Goal: Task Accomplishment & Management: Manage account settings

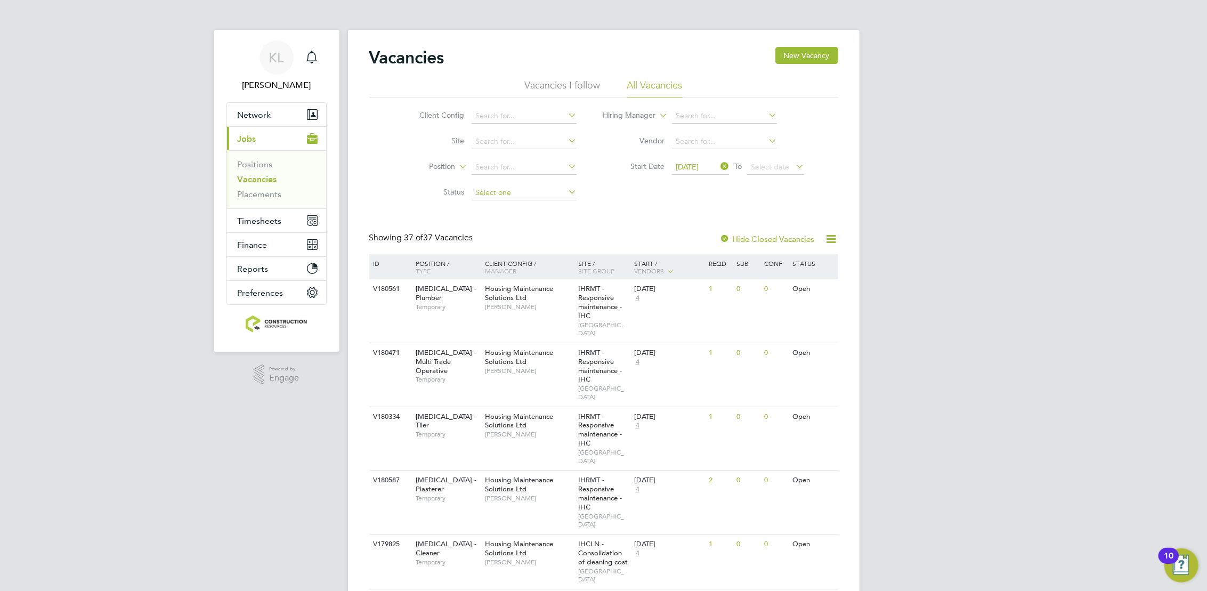
click at [497, 195] on input at bounding box center [524, 192] width 105 height 15
click at [482, 205] on li "Unapproved" at bounding box center [524, 207] width 106 height 14
type input "Unapproved"
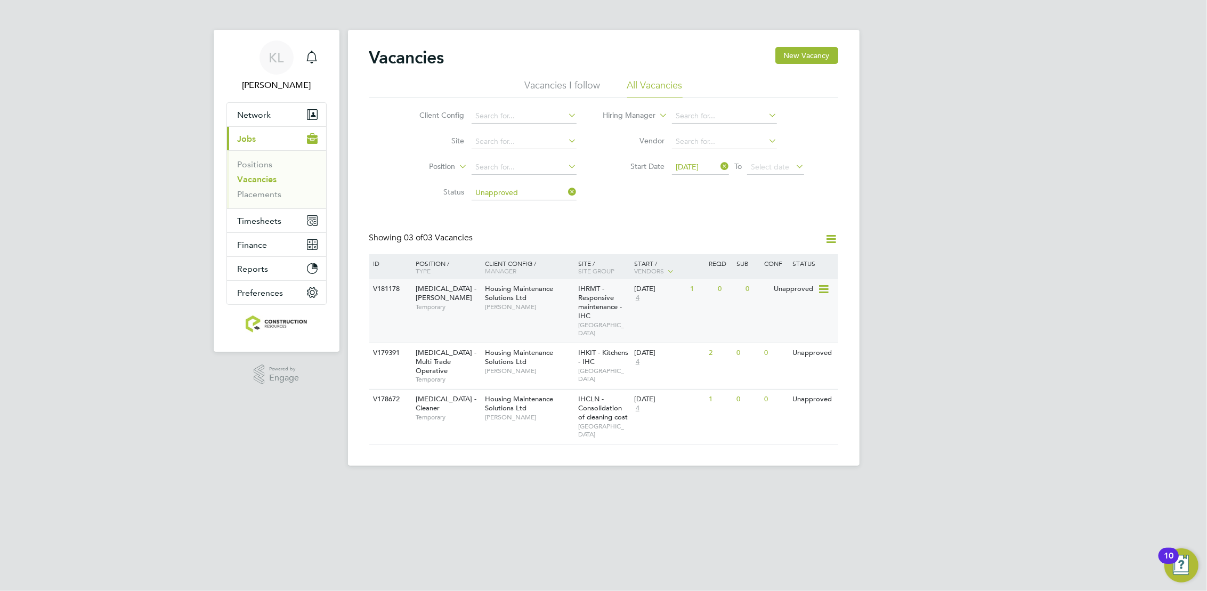
click at [402, 322] on div "V181178 [MEDICAL_DATA] - [PERSON_NAME] Temporary Housing Maintenance Solutions …" at bounding box center [603, 310] width 469 height 63
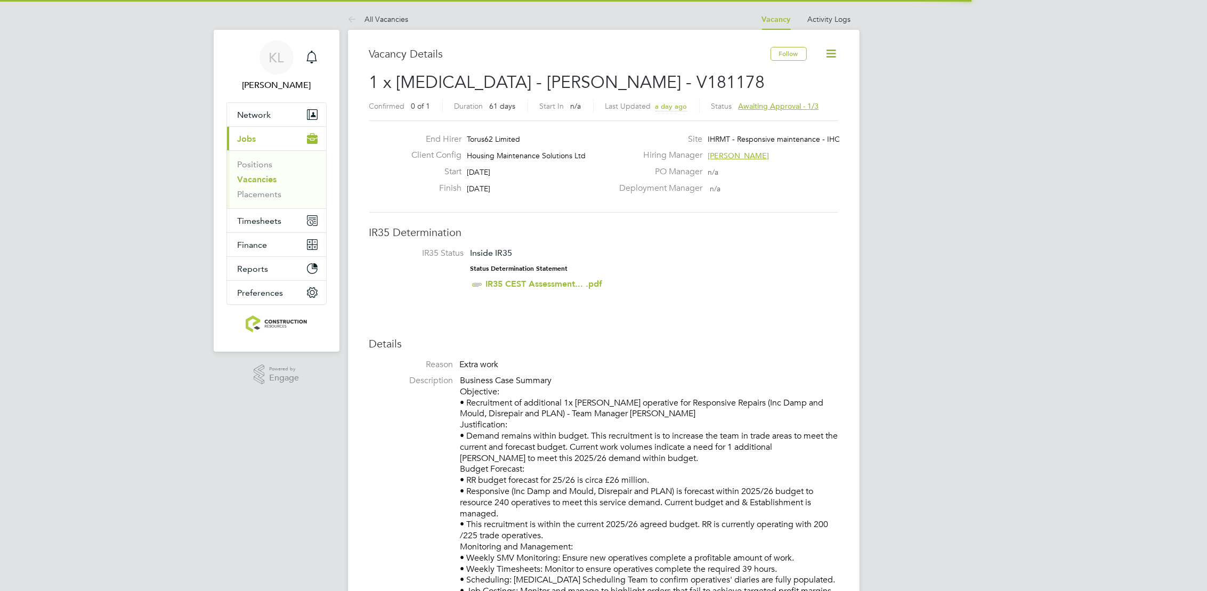
scroll to position [31, 75]
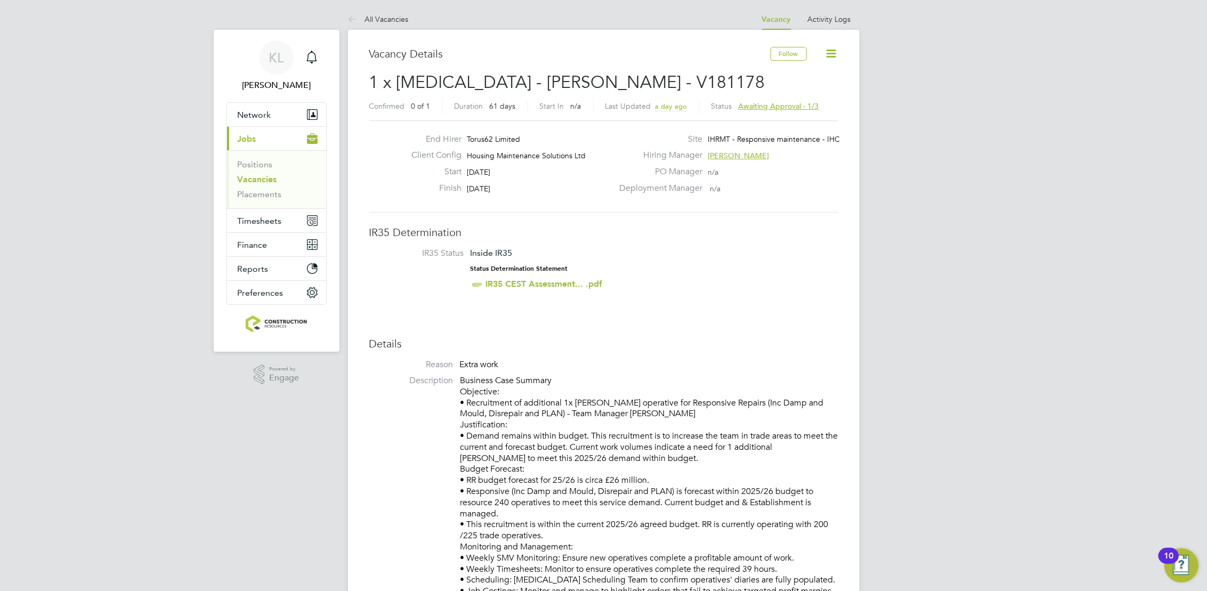
click at [745, 103] on span "Awaiting approval - 1/3" at bounding box center [779, 106] width 80 height 10
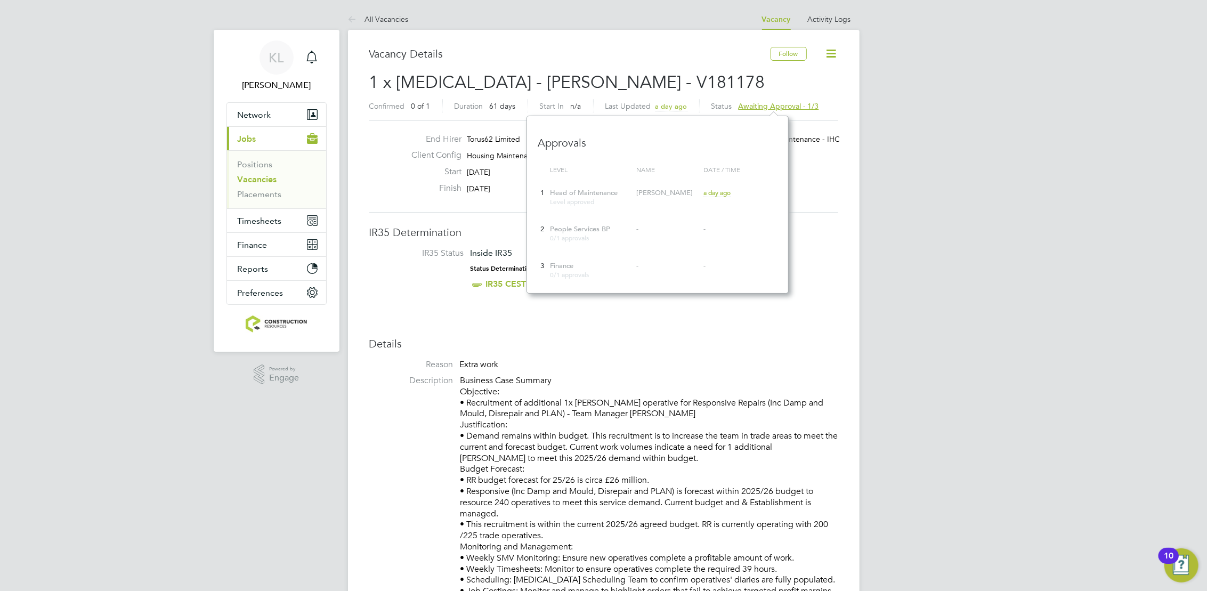
scroll to position [177, 262]
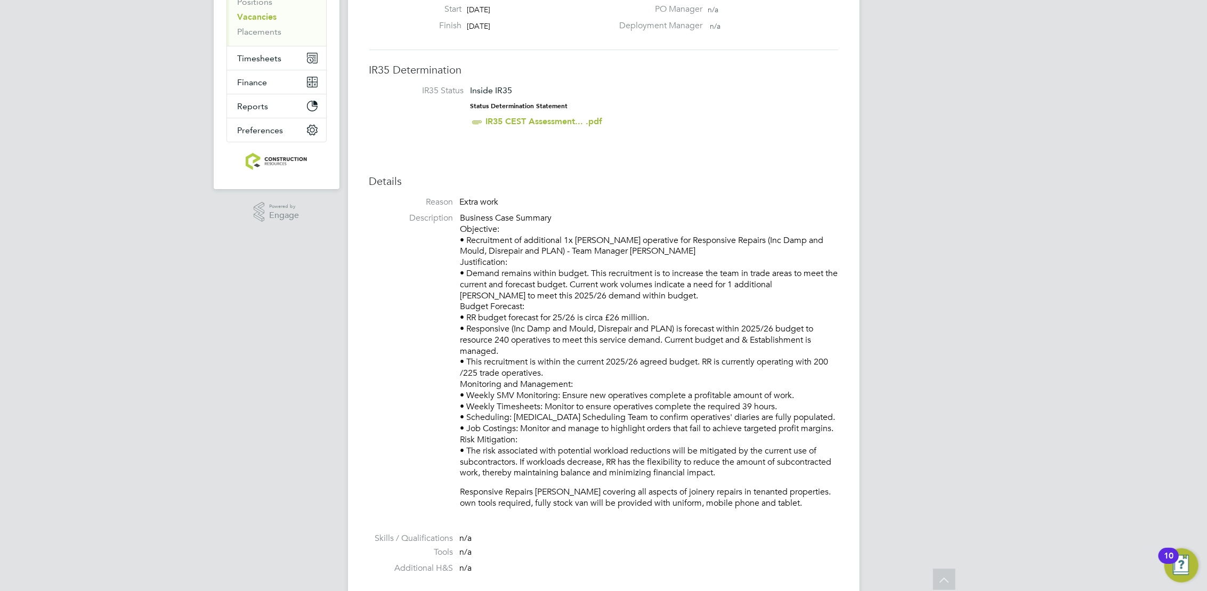
scroll to position [67, 0]
